Goal: Obtain resource: Download file/media

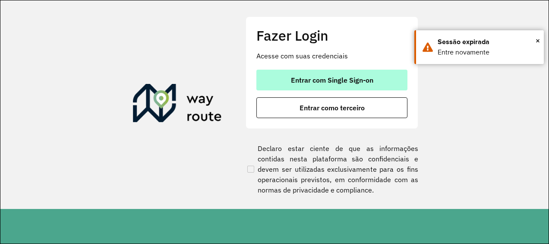
click at [269, 78] on button "Entrar com Single Sign-on" at bounding box center [332, 80] width 151 height 21
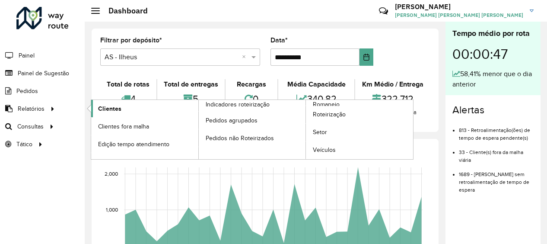
click at [106, 105] on span "Clientes" at bounding box center [109, 108] width 23 height 9
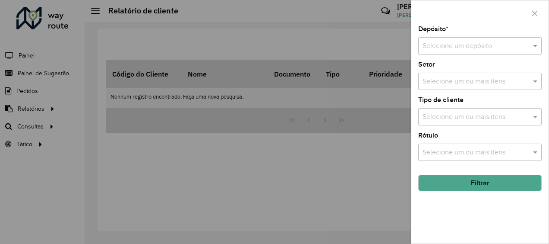
click at [445, 43] on input "text" at bounding box center [472, 46] width 98 height 10
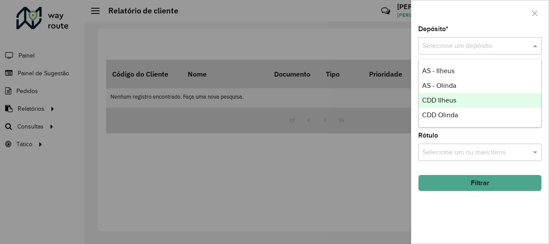
click at [433, 102] on span "CDD Ilheus" at bounding box center [439, 99] width 34 height 7
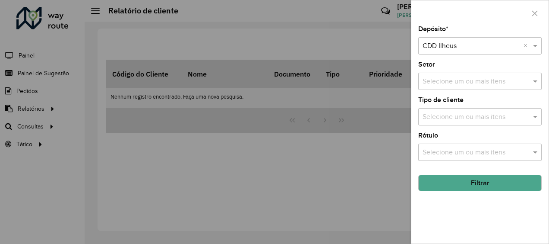
click at [440, 186] on button "Filtrar" at bounding box center [480, 182] width 124 height 16
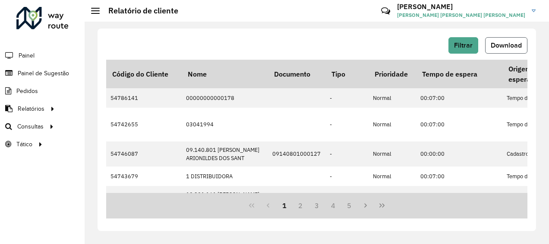
click at [511, 43] on span "Download" at bounding box center [506, 44] width 31 height 7
click at [476, 46] on button "Filtrar" at bounding box center [464, 45] width 30 height 16
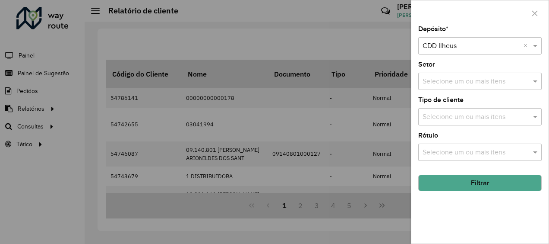
click at [473, 49] on input "text" at bounding box center [472, 46] width 98 height 10
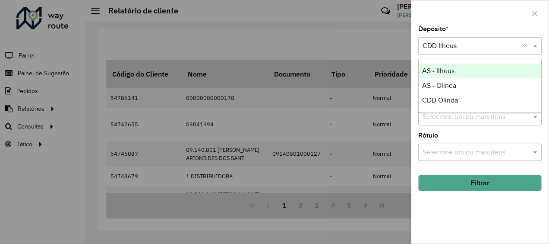
click at [462, 72] on div "AS - Ilheus" at bounding box center [480, 70] width 123 height 15
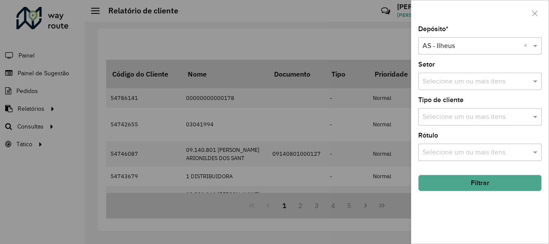
click at [466, 187] on button "Filtrar" at bounding box center [480, 182] width 124 height 16
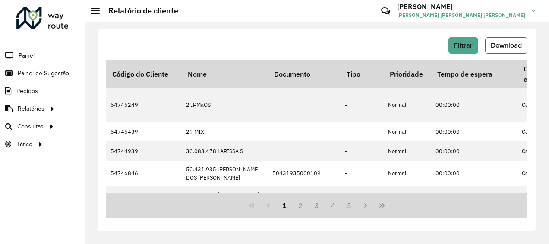
click at [493, 46] on span "Download" at bounding box center [506, 44] width 31 height 7
